Goal: Transaction & Acquisition: Purchase product/service

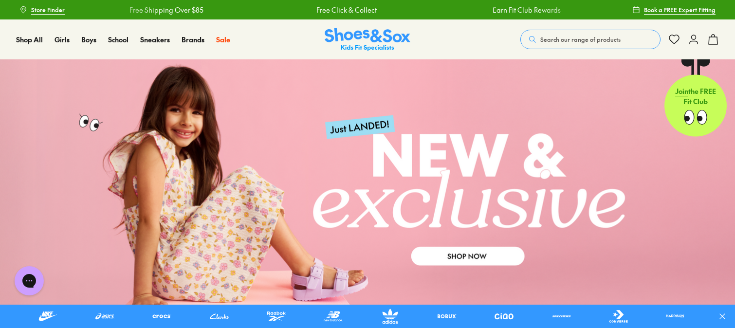
click at [571, 35] on span "Search our range of products" at bounding box center [580, 39] width 80 height 9
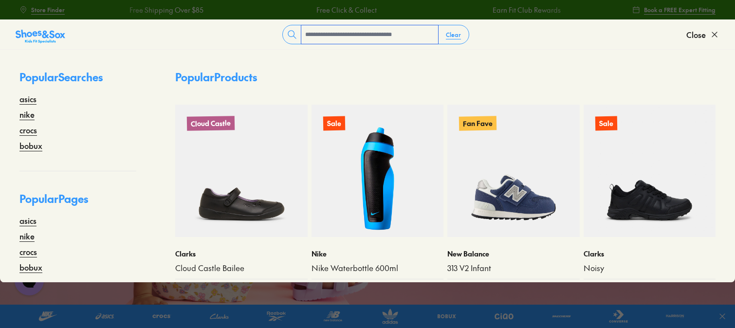
click at [339, 35] on input "text" at bounding box center [369, 34] width 137 height 18
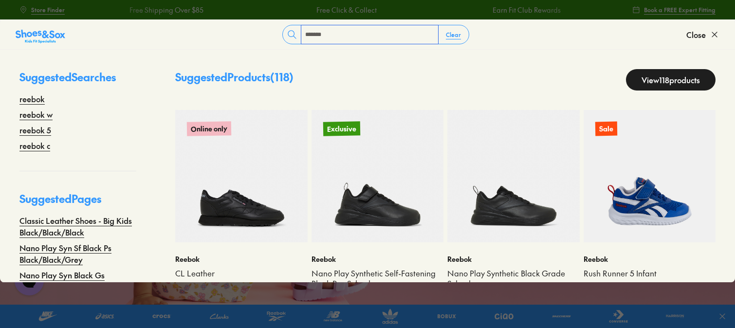
type input "******"
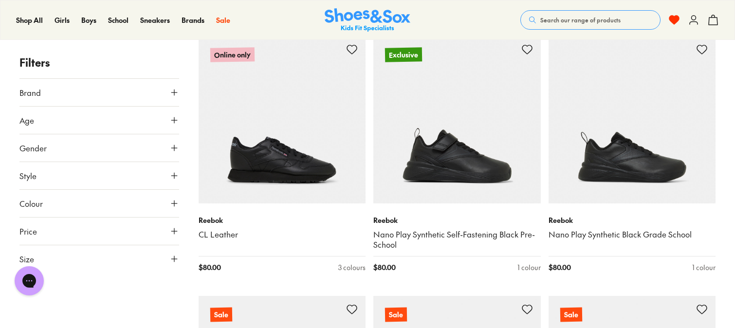
click at [123, 234] on button "Price" at bounding box center [99, 231] width 160 height 27
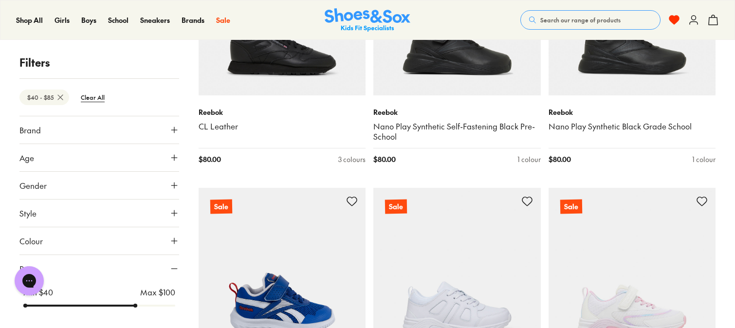
scroll to position [75, 0]
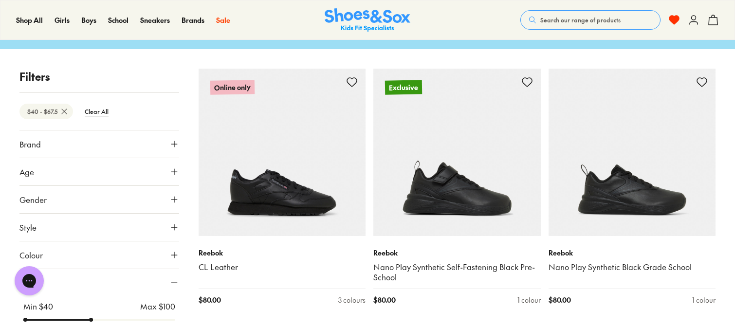
drag, startPoint x: 168, startPoint y: 271, endPoint x: 93, endPoint y: 287, distance: 77.2
click at [93, 318] on input "range" at bounding box center [99, 320] width 152 height 4
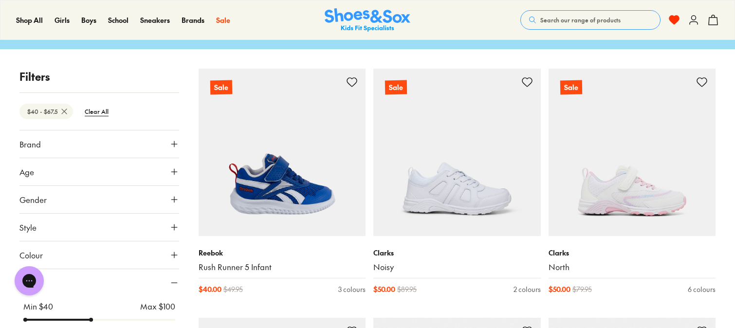
scroll to position [32, 0]
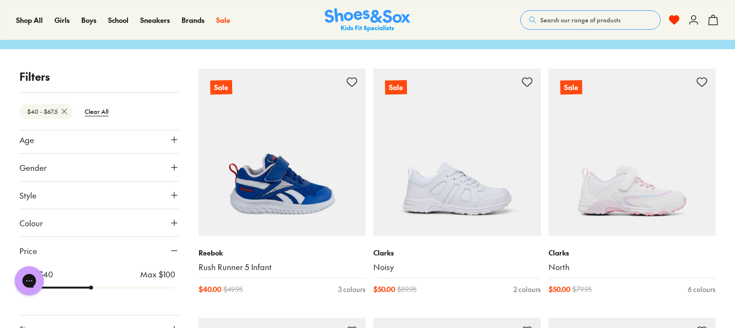
drag, startPoint x: 92, startPoint y: 290, endPoint x: 72, endPoint y: 291, distance: 20.9
type input "**"
click at [72, 290] on input "range" at bounding box center [99, 288] width 152 height 4
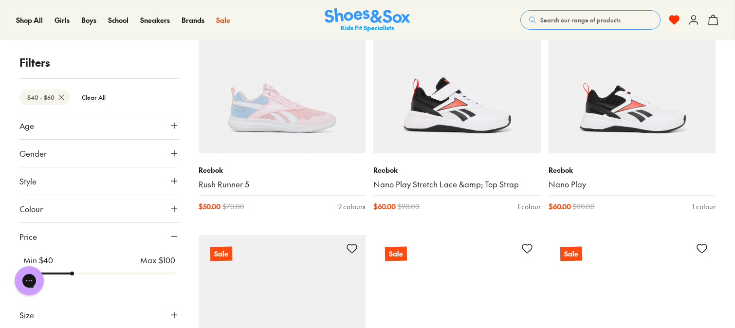
scroll to position [3082, 0]
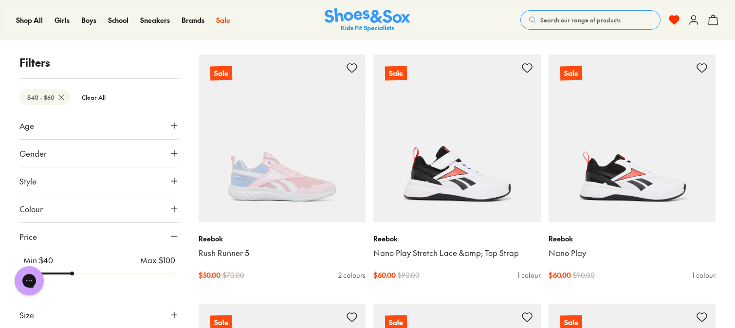
drag, startPoint x: 291, startPoint y: 171, endPoint x: 368, endPoint y: 288, distance: 140.0
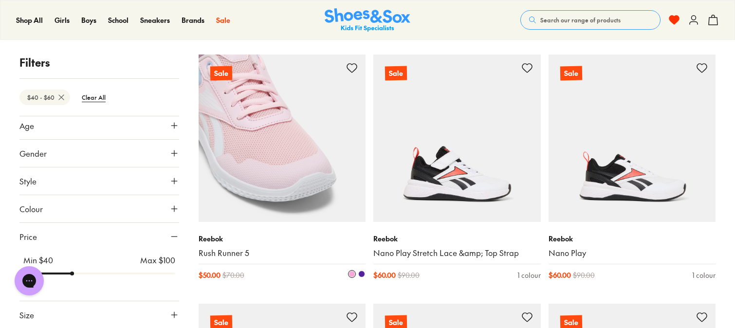
click at [360, 272] on span at bounding box center [361, 274] width 7 height 7
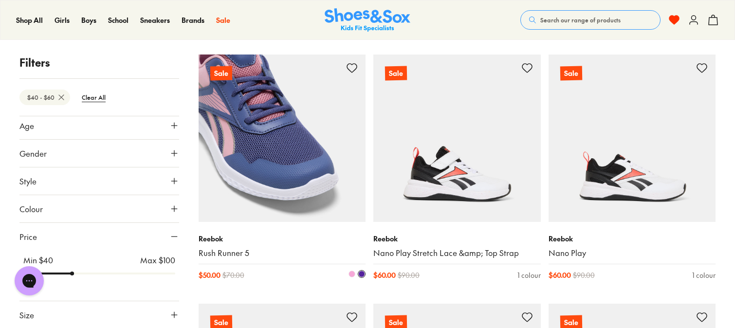
click at [352, 275] on span at bounding box center [352, 274] width 7 height 7
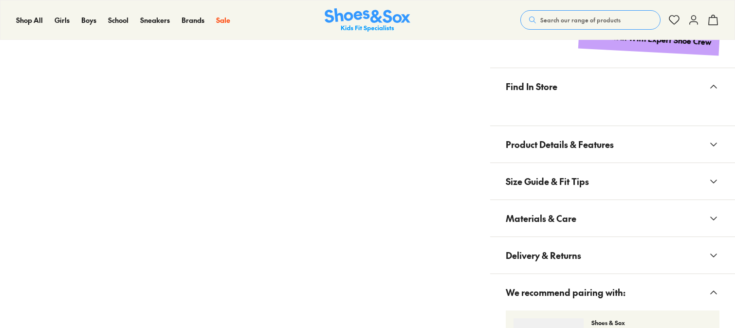
click at [571, 210] on span "Materials & Care" at bounding box center [541, 218] width 71 height 29
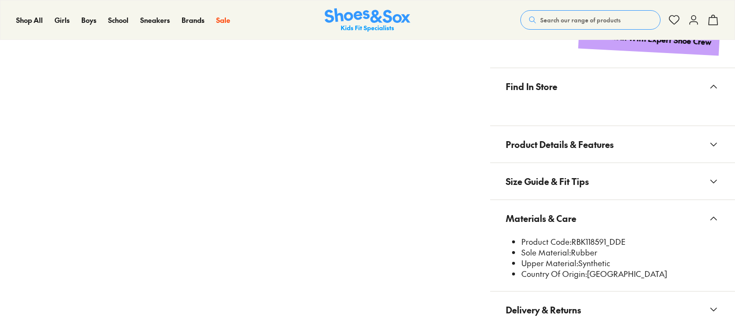
select select "*"
drag, startPoint x: 607, startPoint y: 244, endPoint x: 573, endPoint y: 240, distance: 34.2
click at [572, 240] on li "Product Code: RBK118591_DDE" at bounding box center [620, 242] width 198 height 11
click at [573, 240] on li "Product Code: RBK118591_DDE" at bounding box center [620, 242] width 198 height 11
drag, startPoint x: 573, startPoint y: 240, endPoint x: 607, endPoint y: 242, distance: 34.1
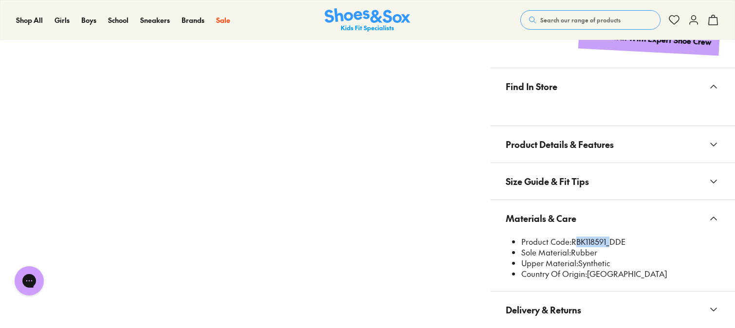
click at [607, 242] on li "Product Code: RBK118591_DDE" at bounding box center [620, 242] width 198 height 11
copy li "RBK118591"
